Goal: Contribute content: Contribute content

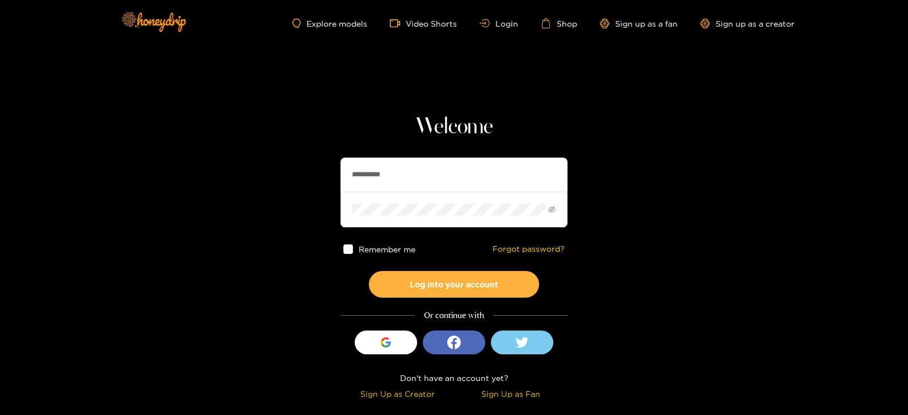
drag, startPoint x: 417, startPoint y: 173, endPoint x: 237, endPoint y: 163, distance: 180.2
click at [237, 163] on section "**********" at bounding box center [454, 202] width 908 height 404
type input "*"
type input "**********"
click at [369, 271] on button "Log into your account" at bounding box center [454, 284] width 170 height 27
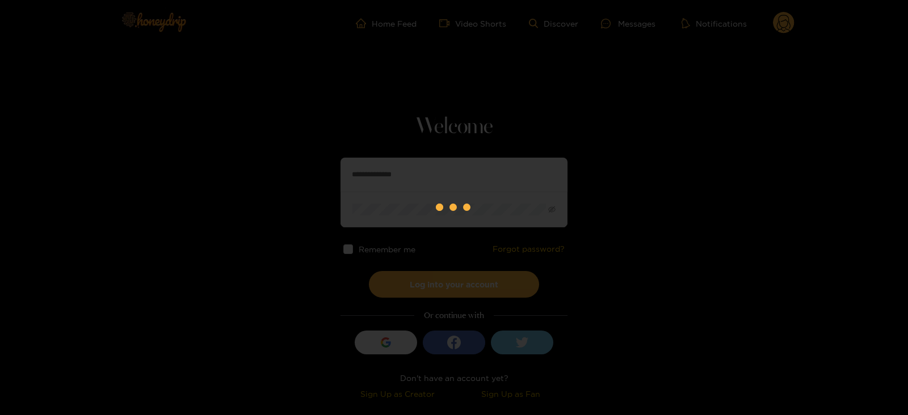
click at [626, 21] on div at bounding box center [454, 207] width 908 height 415
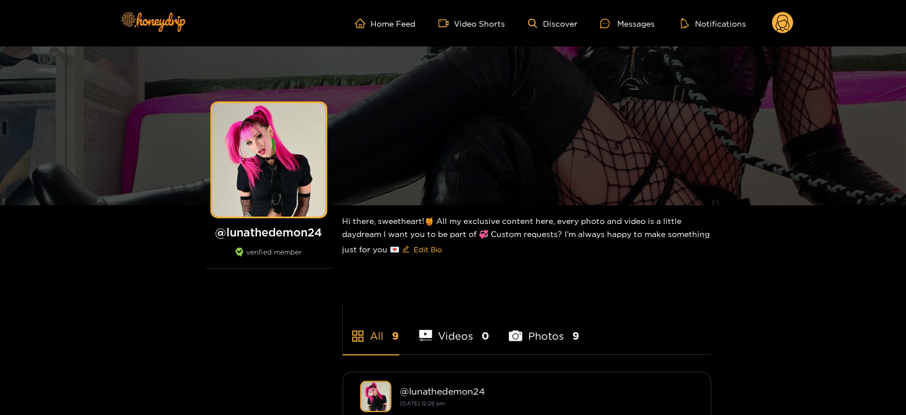
click at [786, 27] on circle at bounding box center [783, 23] width 22 height 22
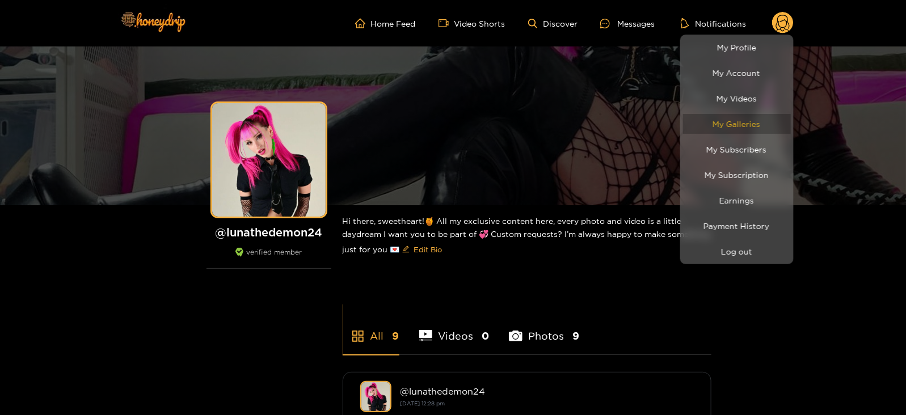
click at [727, 121] on link "My Galleries" at bounding box center [737, 124] width 108 height 20
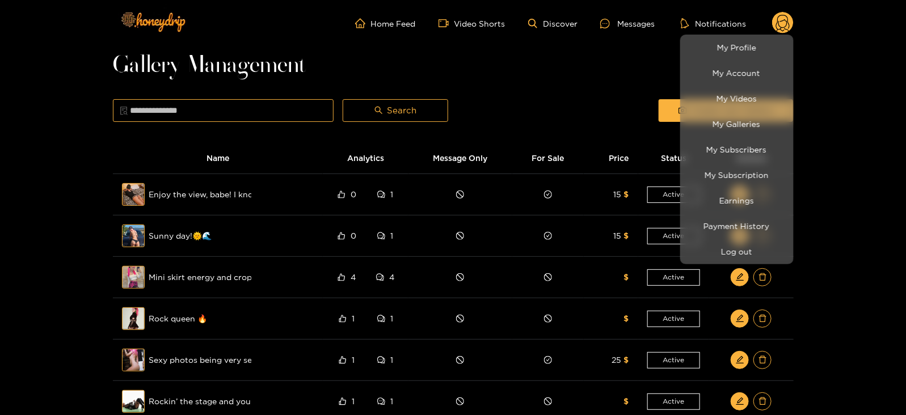
click at [136, 194] on div at bounding box center [453, 207] width 906 height 415
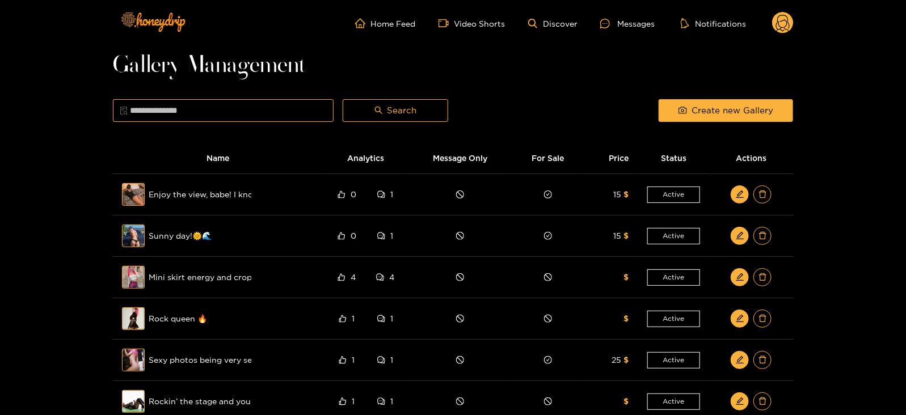
click at [136, 194] on div "Preview" at bounding box center [133, 194] width 41 height 33
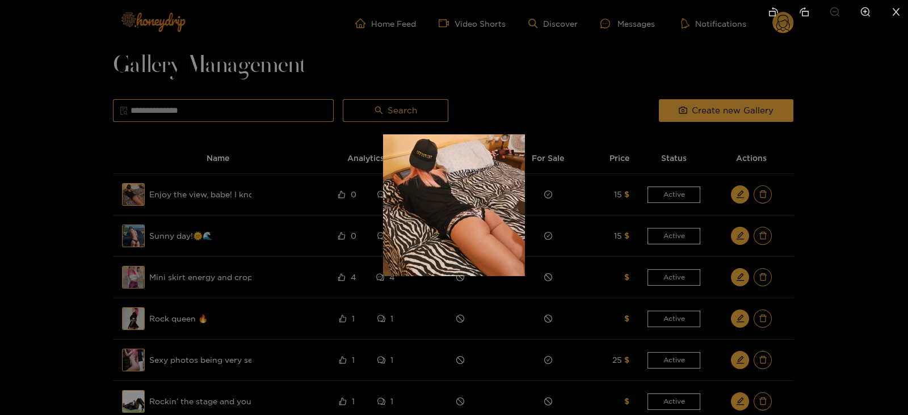
click at [326, 219] on div at bounding box center [454, 207] width 908 height 415
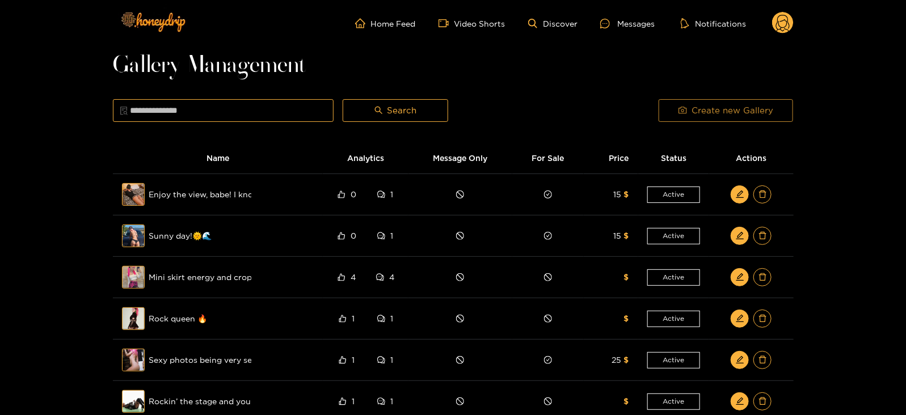
click at [688, 111] on button "Create new Gallery" at bounding box center [726, 110] width 135 height 23
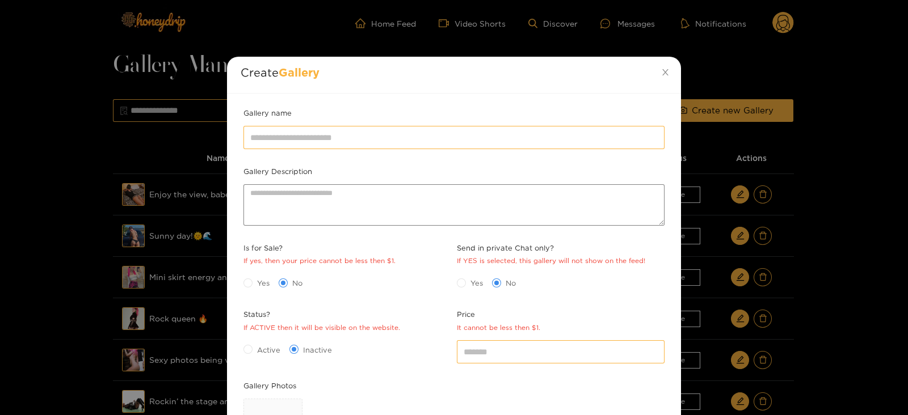
scroll to position [165, 0]
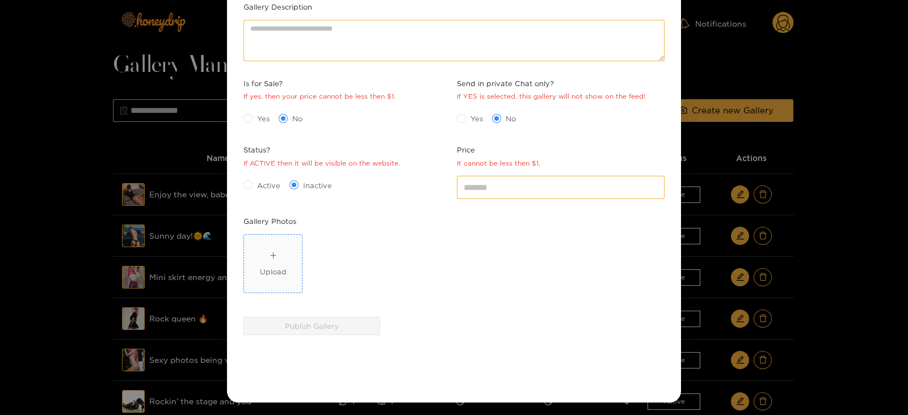
click at [258, 277] on span "Upload" at bounding box center [273, 264] width 58 height 58
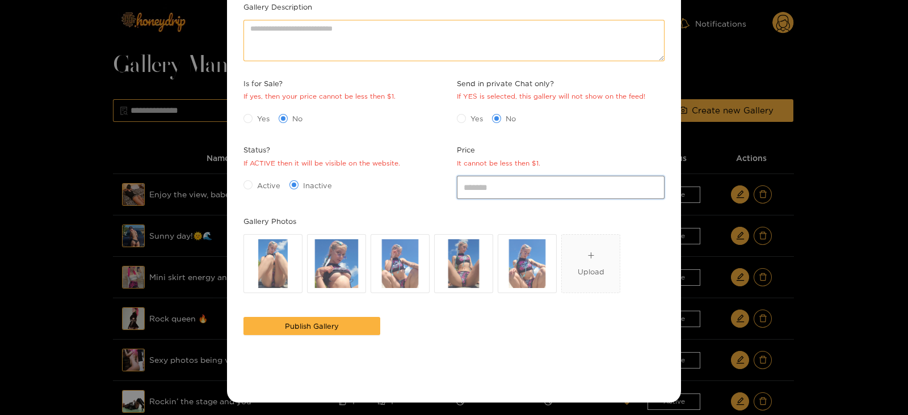
click at [478, 182] on input "*" at bounding box center [561, 187] width 208 height 23
type input "**"
click at [255, 129] on div "Yes No" at bounding box center [347, 119] width 213 height 24
click at [253, 120] on span "Yes" at bounding box center [264, 118] width 22 height 11
click at [262, 183] on span "Active" at bounding box center [269, 185] width 32 height 11
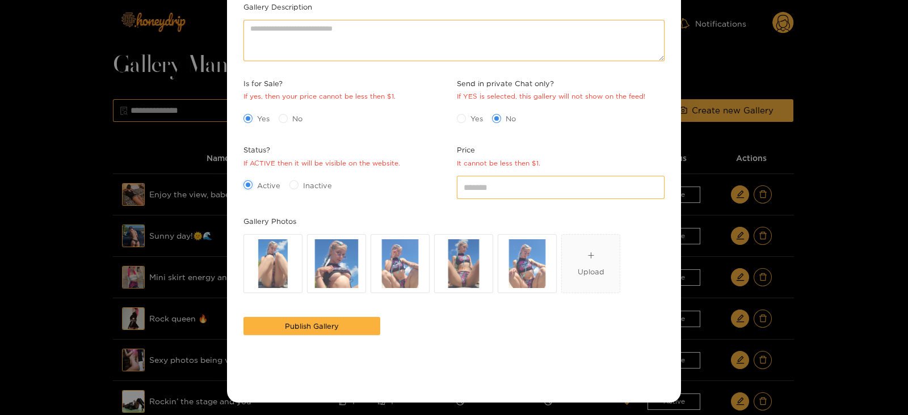
scroll to position [0, 0]
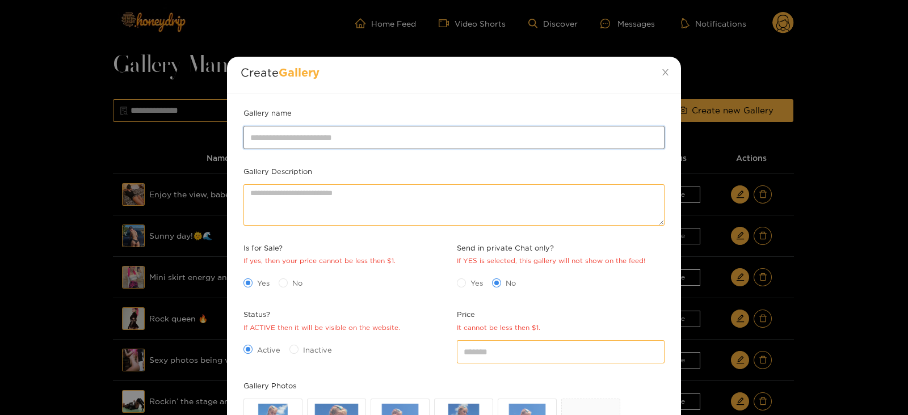
click at [278, 136] on input "Gallery name" at bounding box center [453, 137] width 421 height 23
type input "**********"
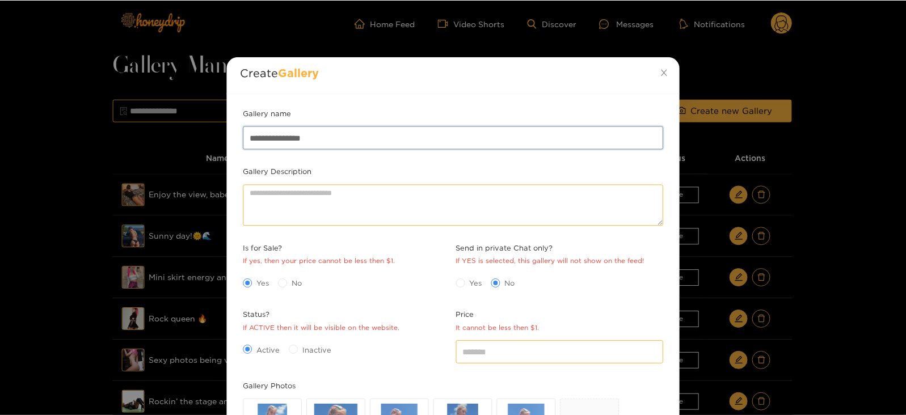
scroll to position [165, 0]
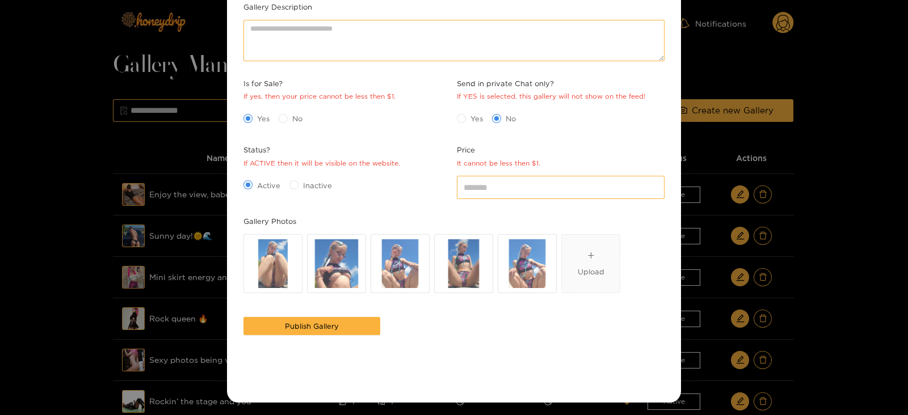
click at [243, 317] on button "Publish Gallery" at bounding box center [311, 326] width 137 height 18
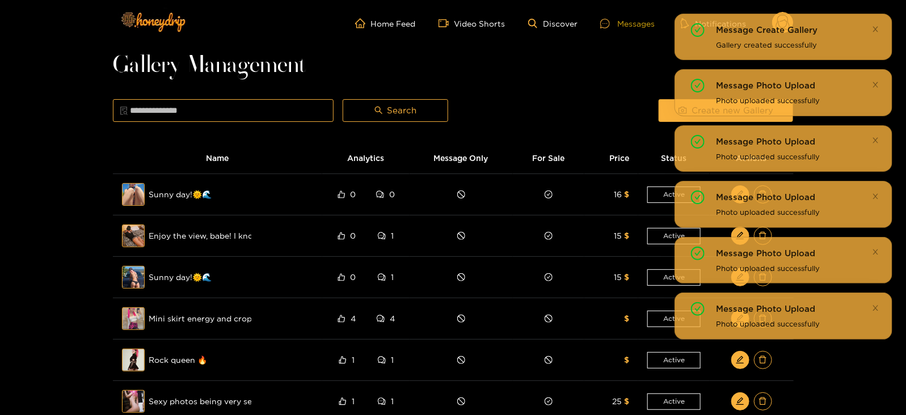
click at [602, 18] on div "Messages" at bounding box center [627, 23] width 54 height 13
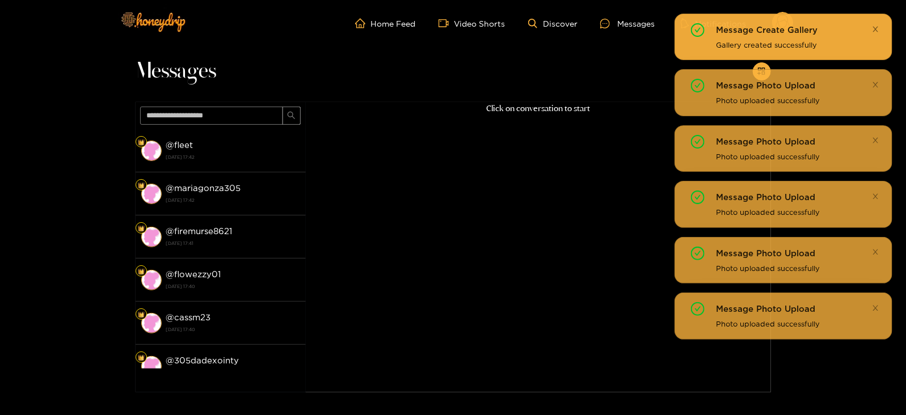
click at [878, 27] on icon "close" at bounding box center [875, 29] width 7 height 7
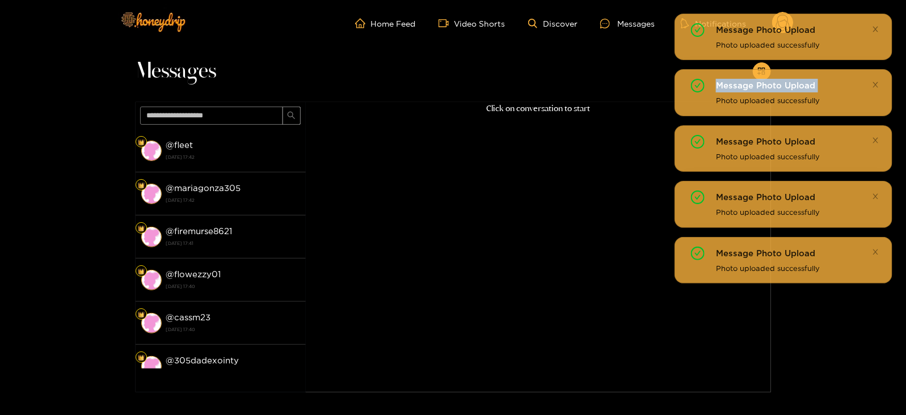
click at [878, 27] on icon "close" at bounding box center [875, 29] width 7 height 7
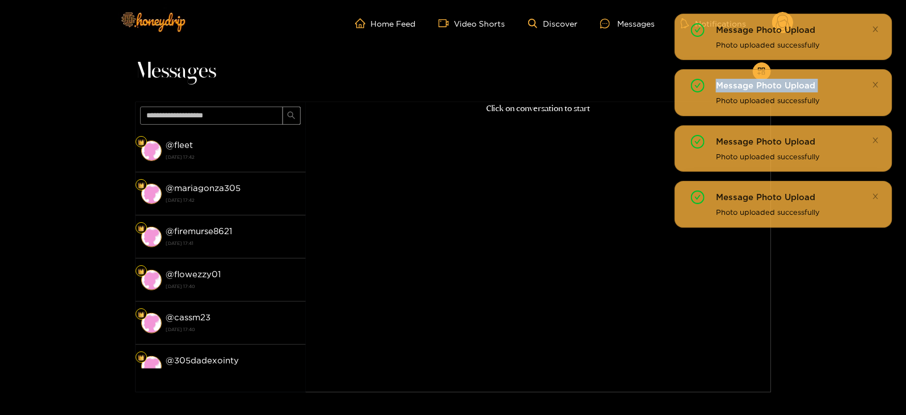
click at [878, 27] on icon "close" at bounding box center [875, 29] width 7 height 7
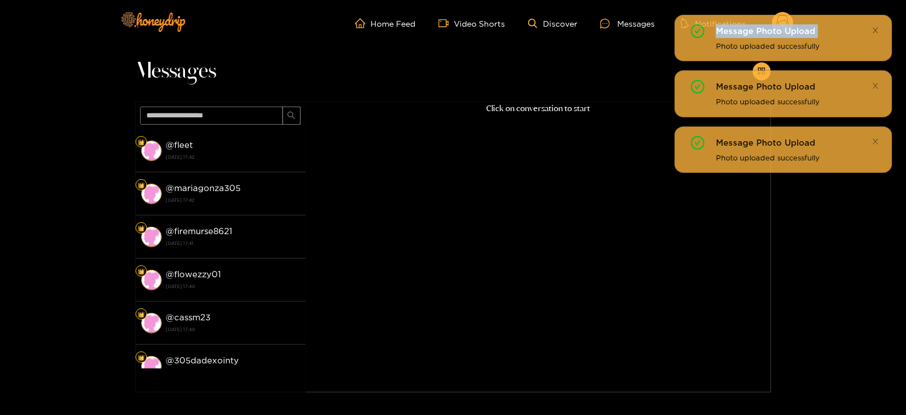
click at [878, 27] on div "Message Photo Upload Photo uploaded successfully Message Photo Upload Photo upl…" at bounding box center [784, 93] width 218 height 159
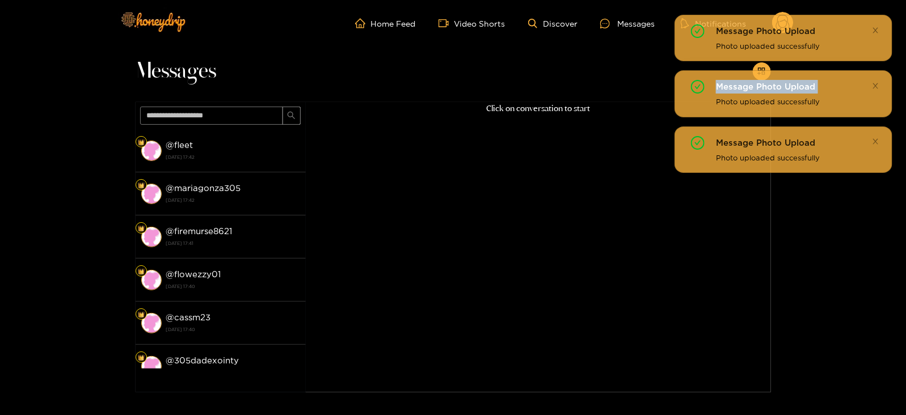
click at [878, 27] on icon "close" at bounding box center [875, 30] width 7 height 7
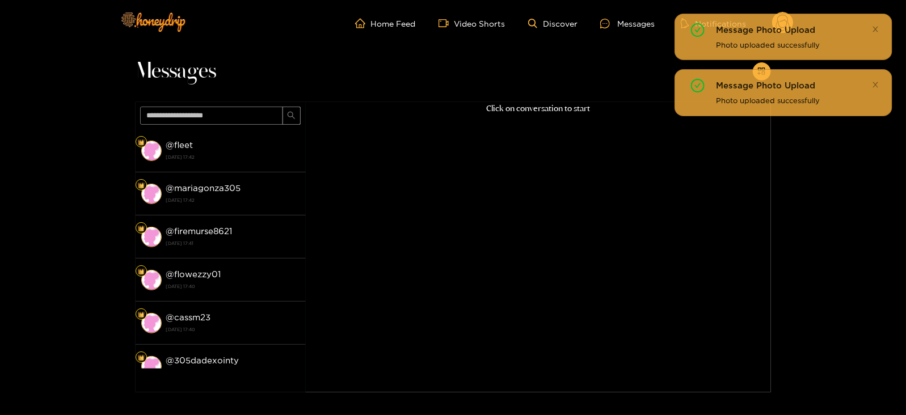
click at [878, 27] on icon "close" at bounding box center [875, 29] width 7 height 7
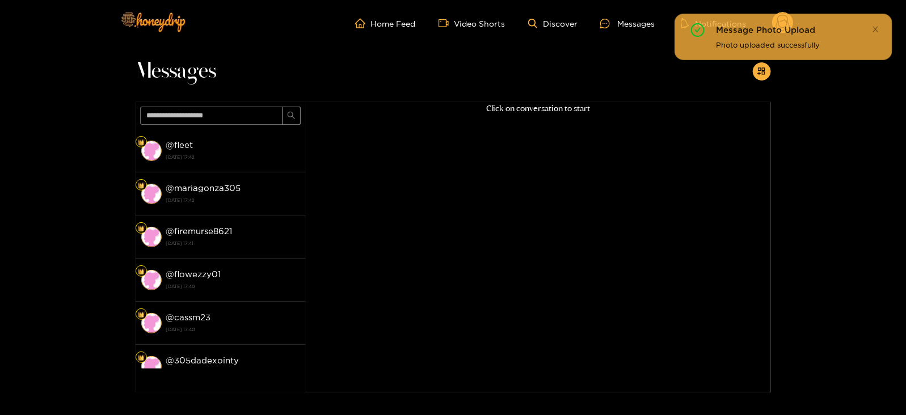
click at [878, 27] on icon "close" at bounding box center [875, 29] width 7 height 7
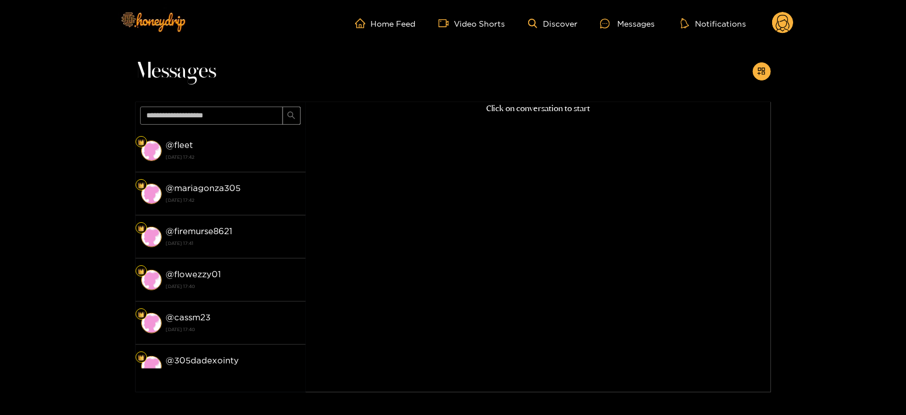
click at [783, 15] on icon at bounding box center [783, 25] width 14 height 20
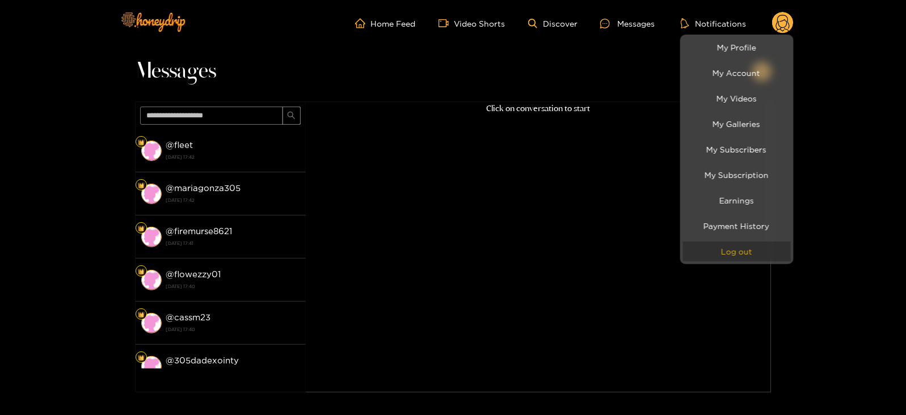
click at [741, 254] on button "Log out" at bounding box center [737, 252] width 108 height 20
